Goal: Task Accomplishment & Management: Manage account settings

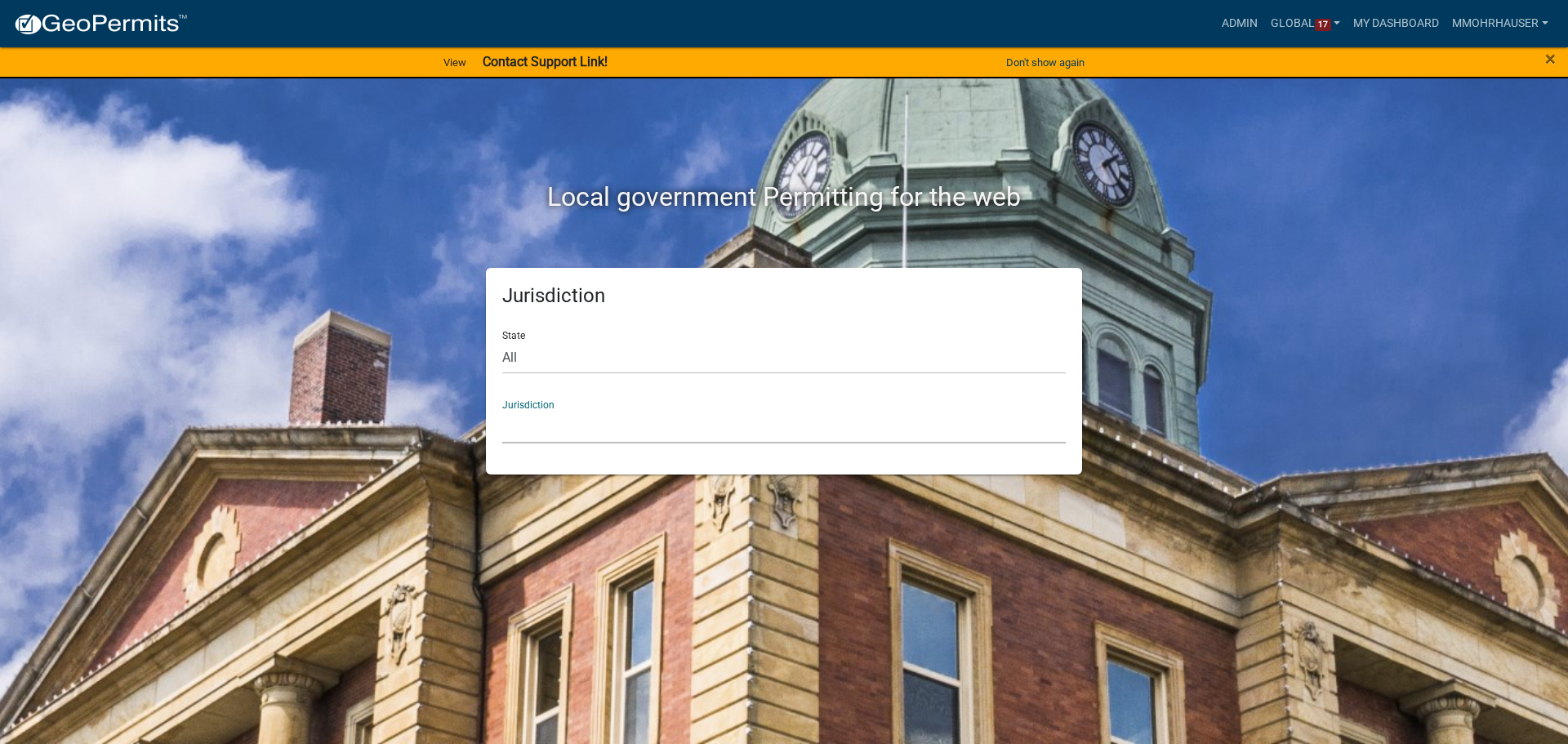
click at [645, 431] on select "[GEOGRAPHIC_DATA], [US_STATE] [GEOGRAPHIC_DATA], [US_STATE][PERSON_NAME][GEOGRA…" at bounding box center [784, 427] width 564 height 34
click at [1231, 20] on link "Admin" at bounding box center [1240, 24] width 49 height 31
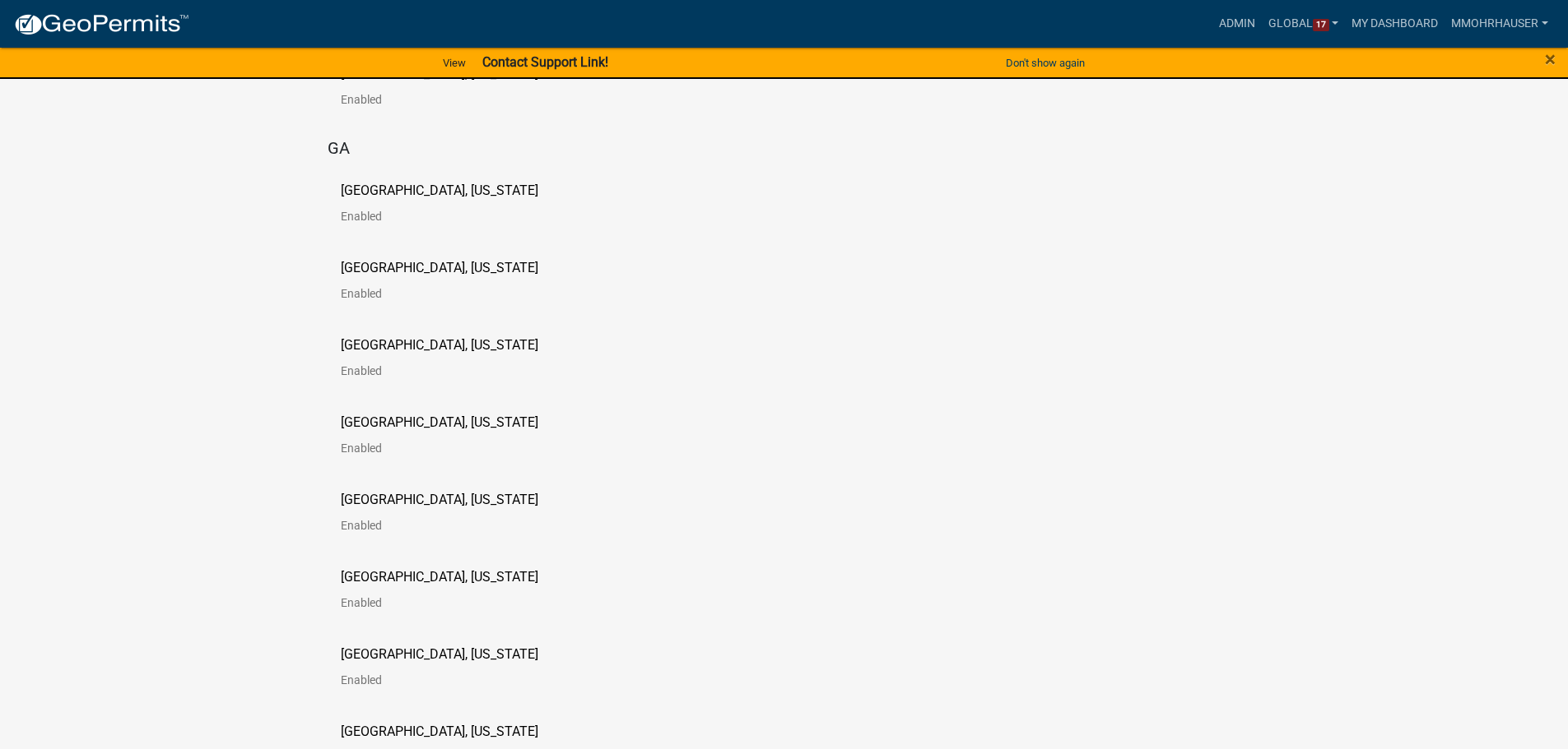
scroll to position [197, 0]
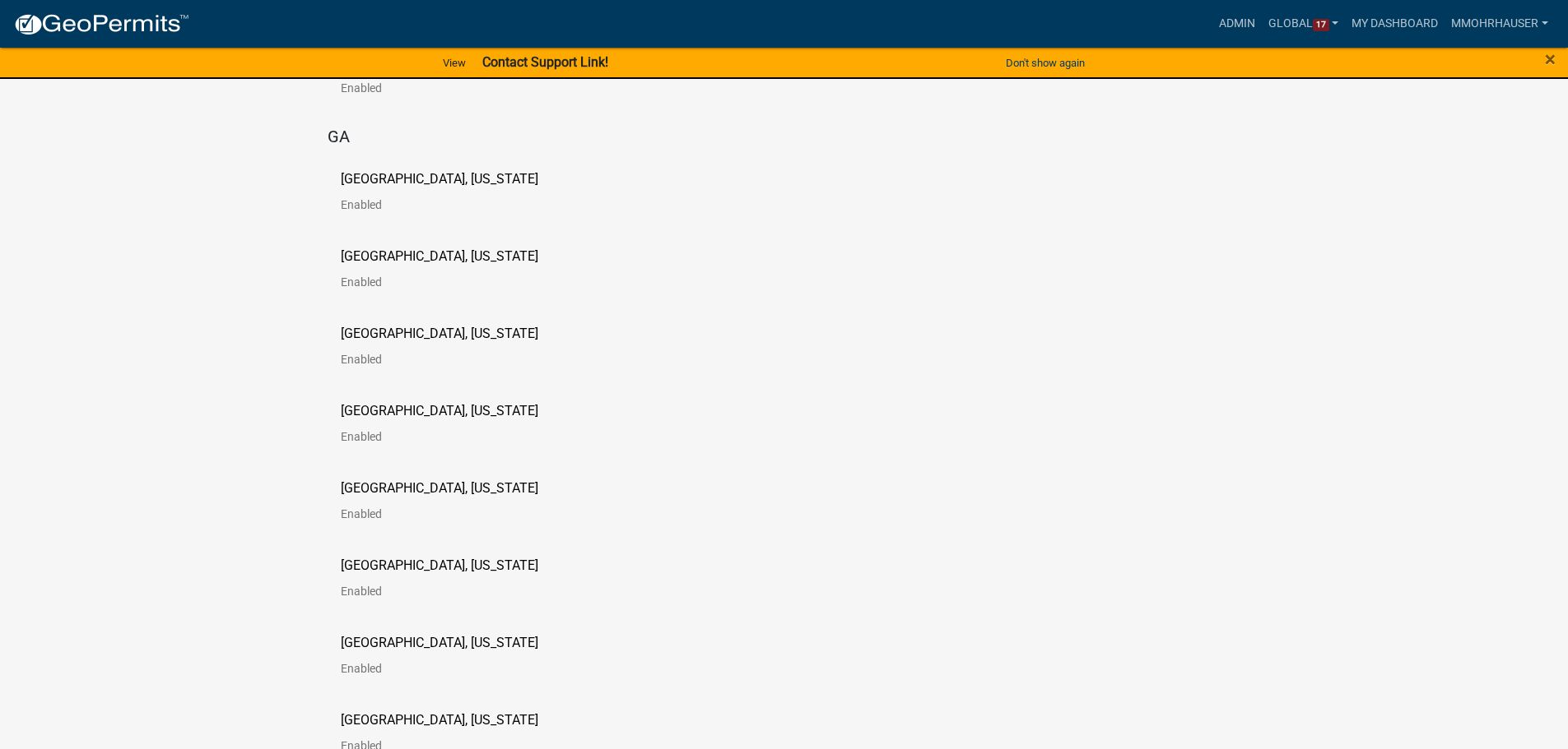
click at [413, 423] on link "[GEOGRAPHIC_DATA], [US_STATE] Enabled" at bounding box center [453, 430] width 224 height 51
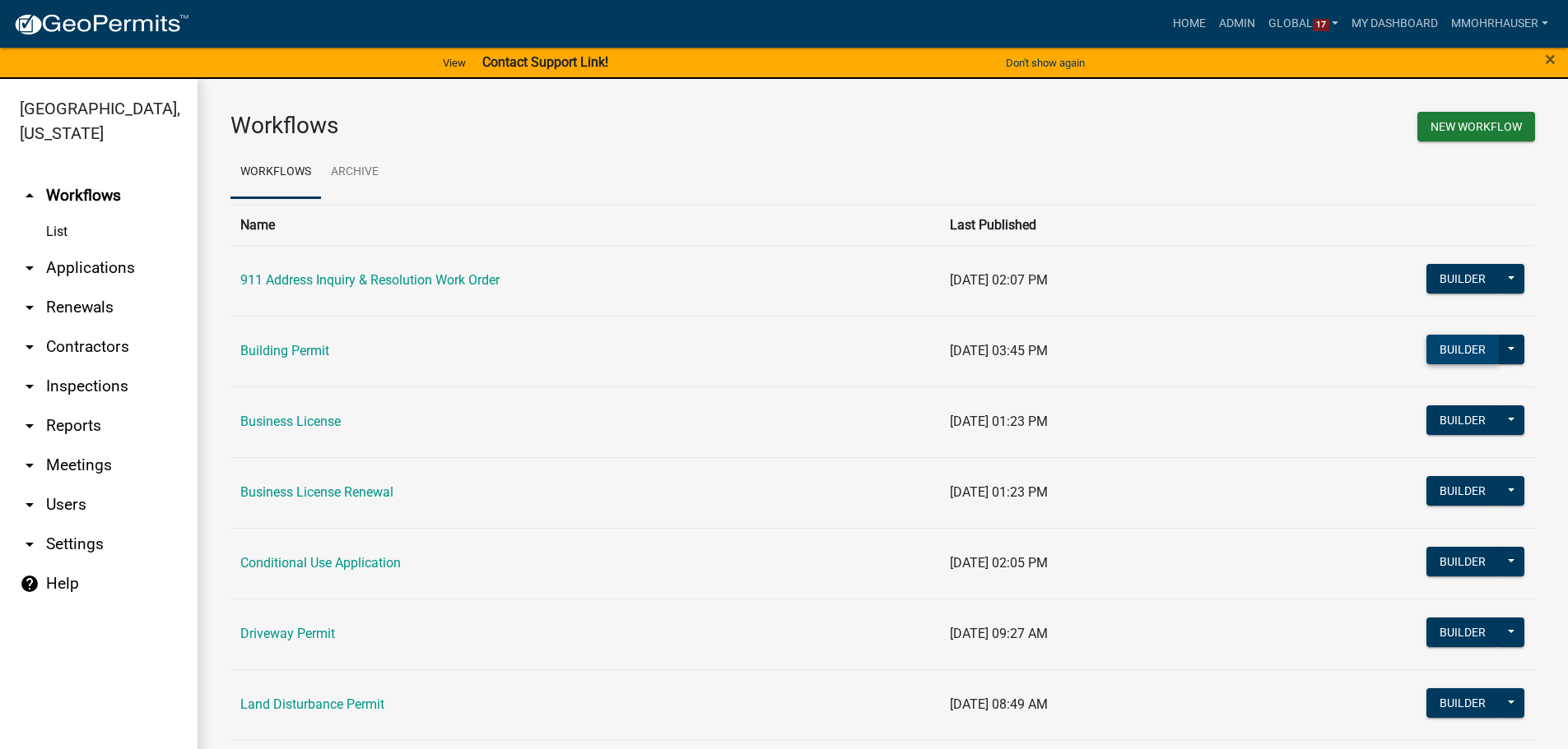
click at [1439, 356] on button "Builder" at bounding box center [1462, 349] width 72 height 30
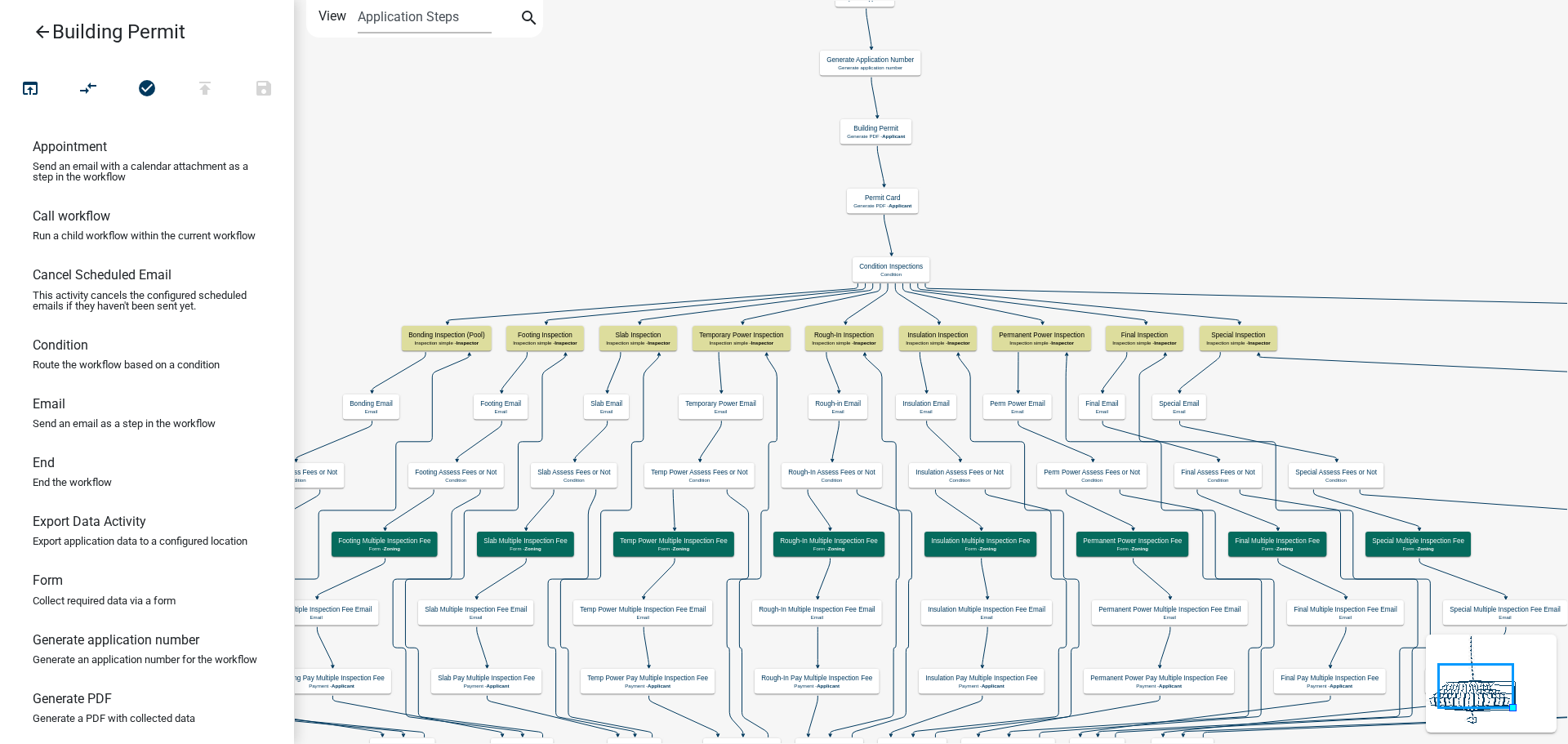
click at [41, 28] on icon "arrow_back" at bounding box center [42, 33] width 19 height 23
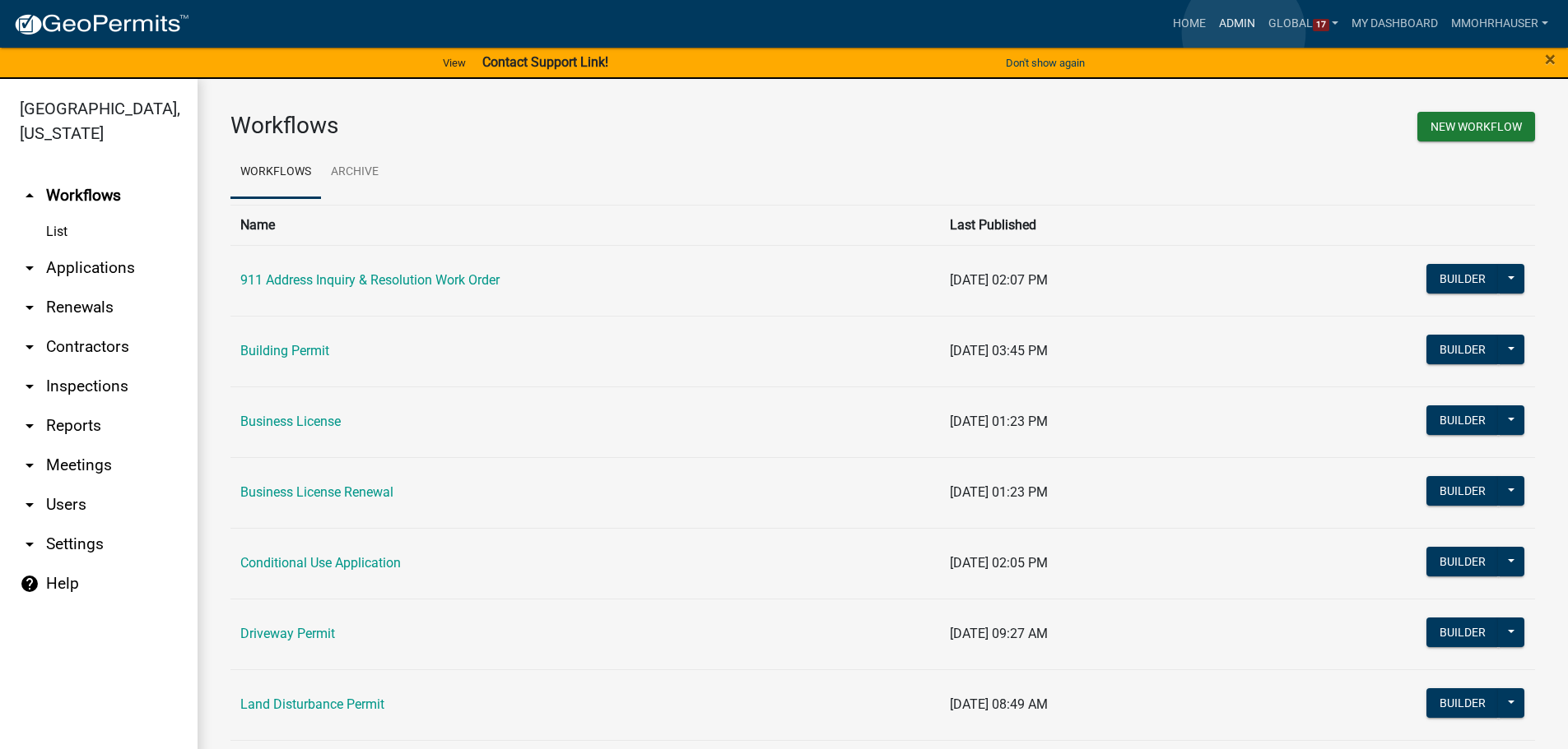
click at [1243, 33] on link "Admin" at bounding box center [1237, 24] width 49 height 32
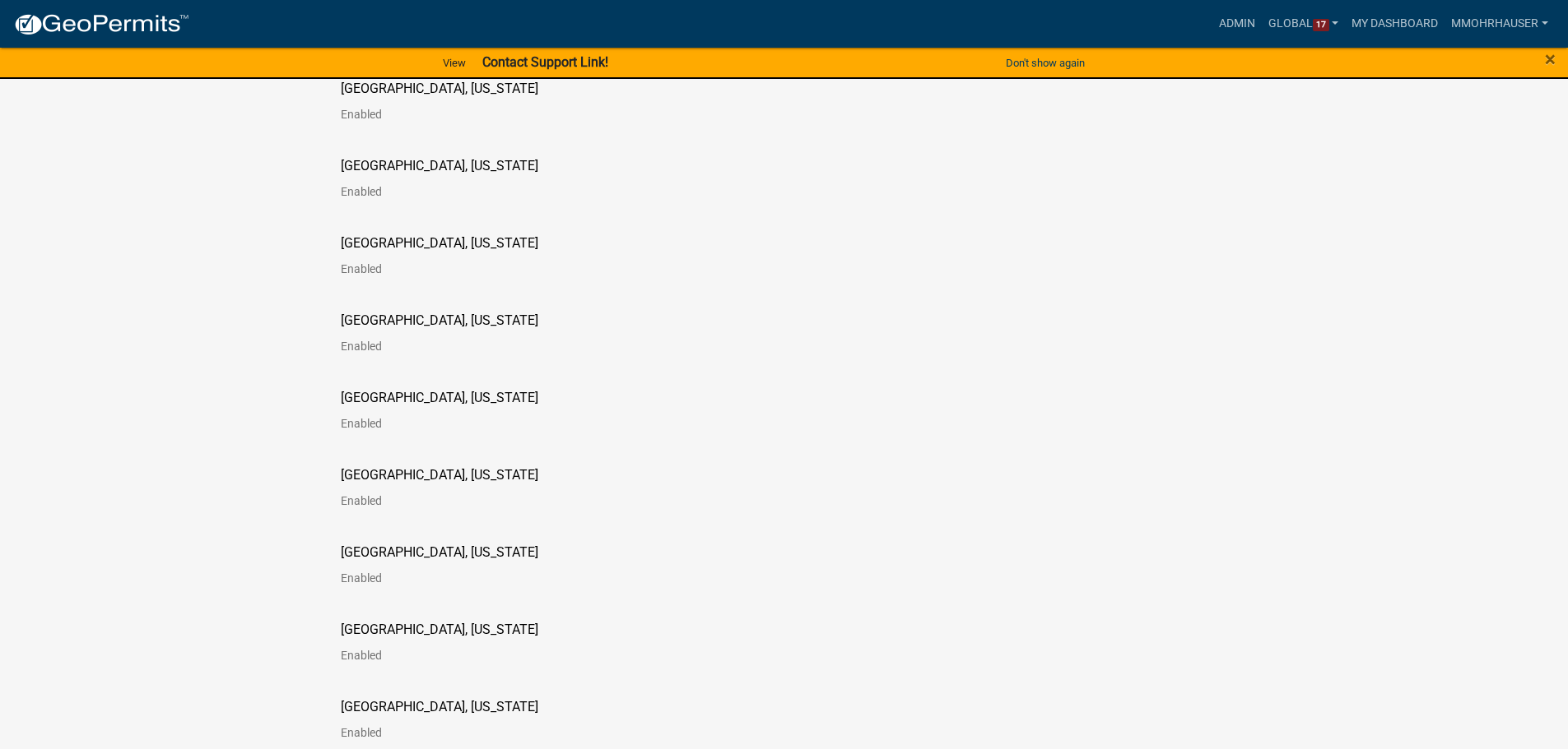
scroll to position [1652, 0]
